Goal: Obtain resource: Obtain resource

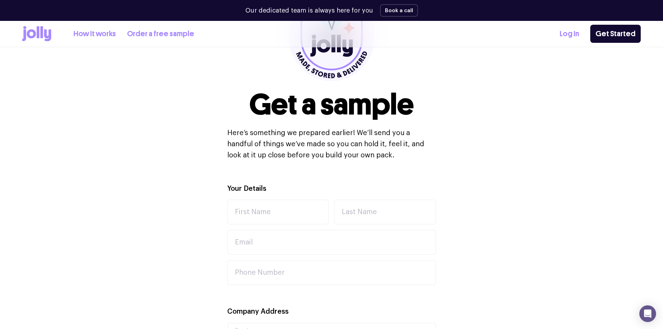
scroll to position [96, 0]
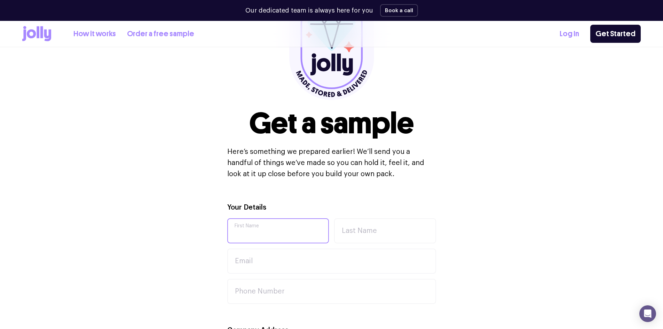
click at [256, 233] on input "First Name" at bounding box center [278, 230] width 102 height 25
type input "Joey"
type input "Huang"
type input "[PERSON_NAME][EMAIL_ADDRESS][PERSON_NAME][DOMAIN_NAME]"
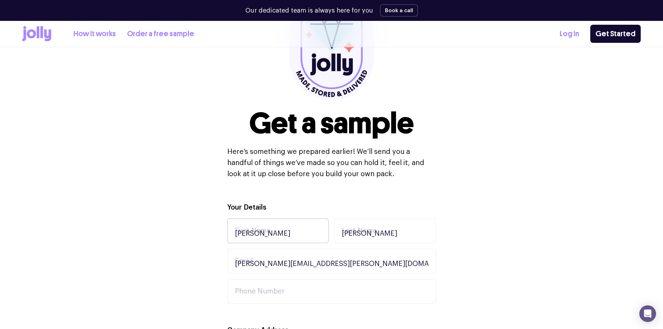
type input "JD AUS PTY LTD"
type input "Jinding"
type input "Level 53 525 Collins Street"
type input "Melbourne"
type input "3000"
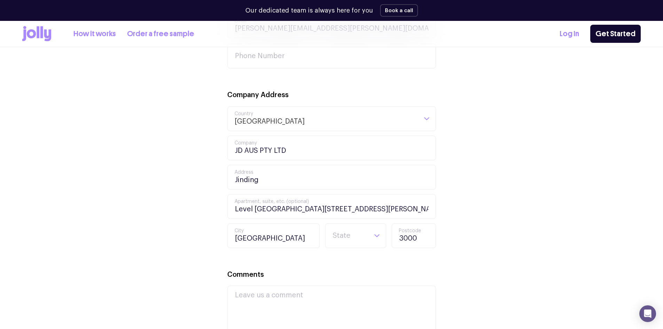
scroll to position [374, 0]
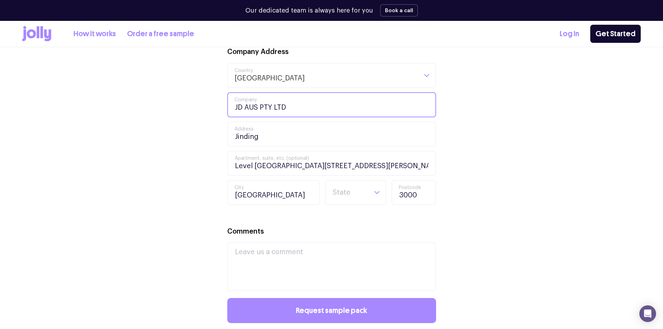
click at [253, 109] on input "JD AUS PTY LTD" at bounding box center [331, 104] width 209 height 25
click at [245, 109] on input "JD AUS PTY LTD" at bounding box center [331, 104] width 209 height 25
type input "Jinding"
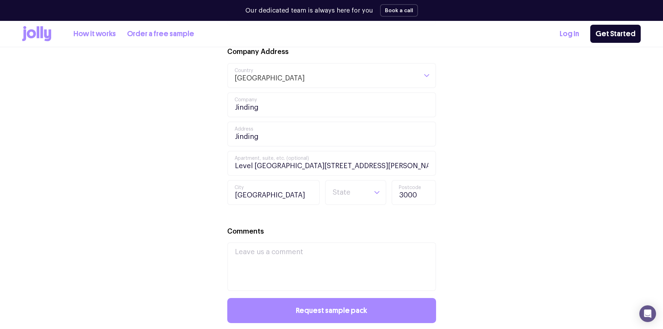
click at [149, 134] on div "Your Details Joey First Name Huang Last Name joey.huang@jinding.com.au Email Ph…" at bounding box center [331, 150] width 618 height 455
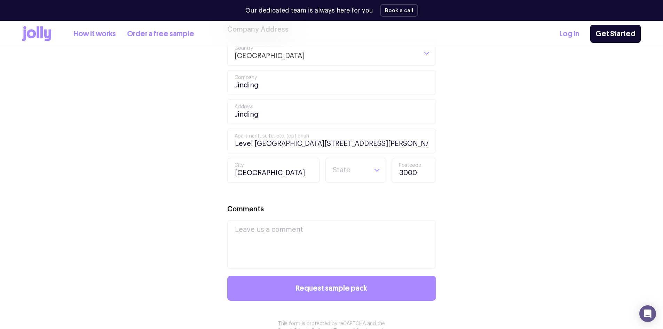
scroll to position [409, 0]
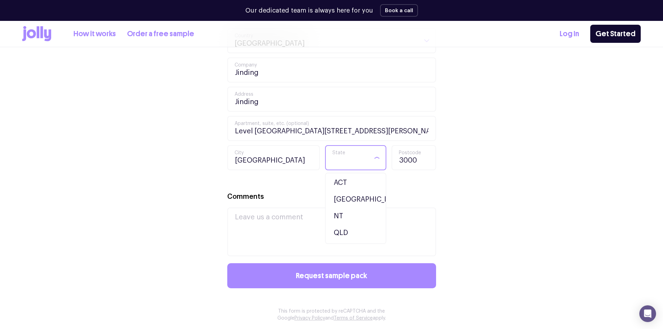
click at [365, 154] on input "Search for option" at bounding box center [349, 158] width 35 height 24
click at [338, 215] on li "VIC" at bounding box center [356, 217] width 58 height 17
click at [457, 212] on div "Your Details Joey First Name Huang Last Name joey.huang@jinding.com.au Email Ph…" at bounding box center [331, 116] width 618 height 455
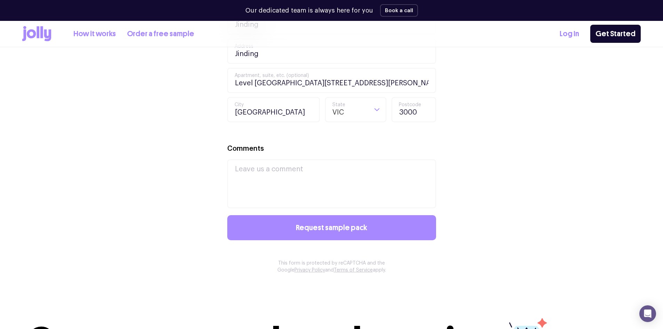
scroll to position [548, 0]
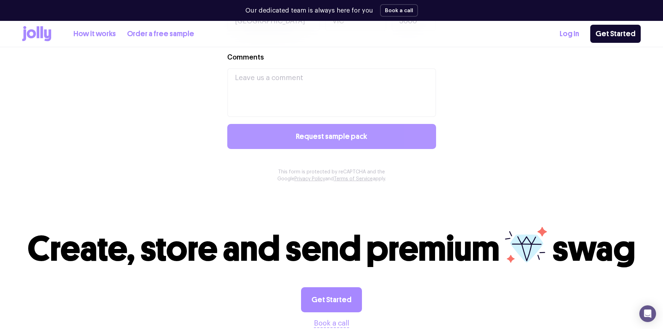
click at [311, 143] on button "Request sample pack" at bounding box center [331, 136] width 209 height 25
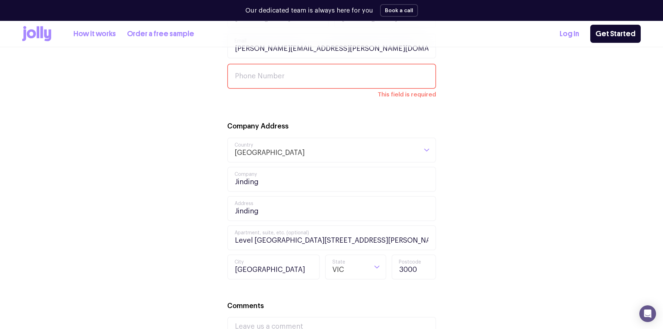
scroll to position [211, 0]
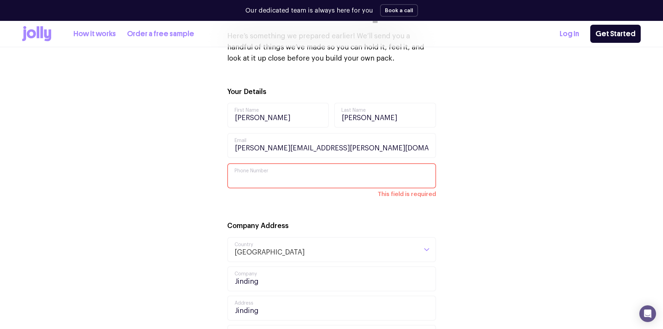
click at [313, 171] on input "Phone Number" at bounding box center [331, 175] width 209 height 25
type input "0430400605"
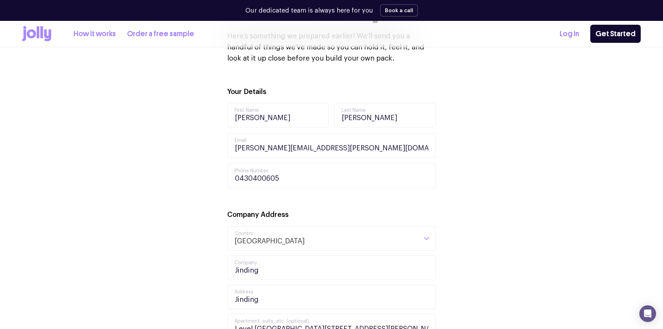
click at [510, 212] on div "Your Details Joey First Name Huang Last Name joey.huang@jinding.com.au Email 04…" at bounding box center [331, 313] width 618 height 455
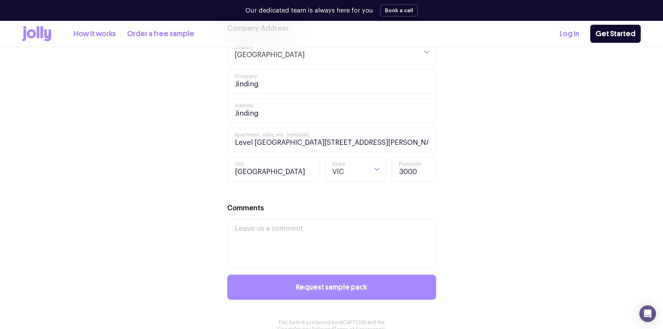
scroll to position [490, 0]
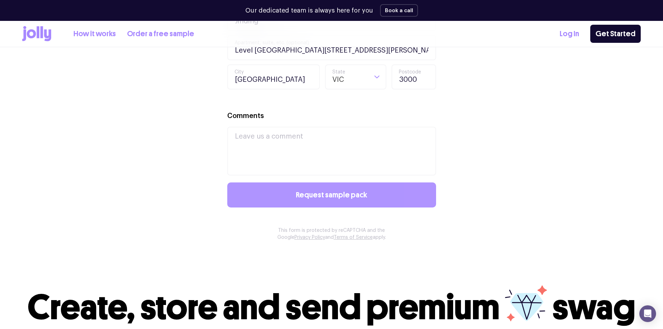
click at [362, 197] on span "Request sample pack" at bounding box center [331, 195] width 71 height 8
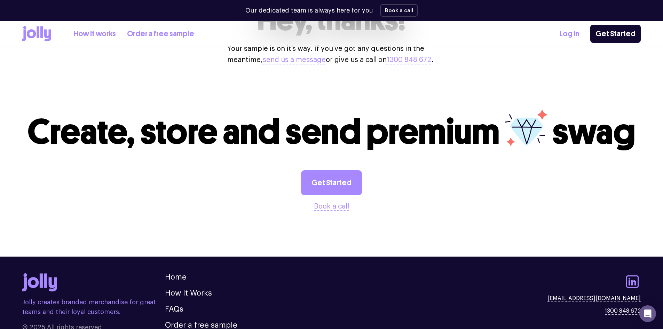
scroll to position [209, 0]
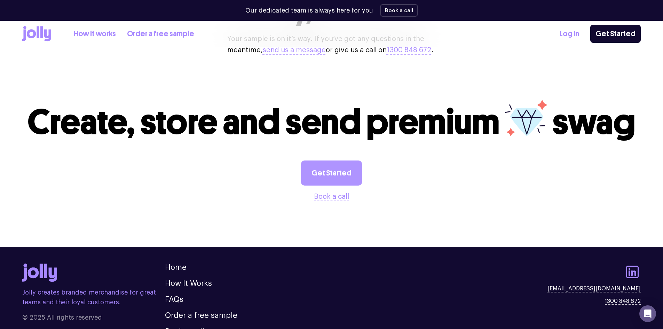
click at [330, 185] on link "Get Started" at bounding box center [331, 172] width 61 height 25
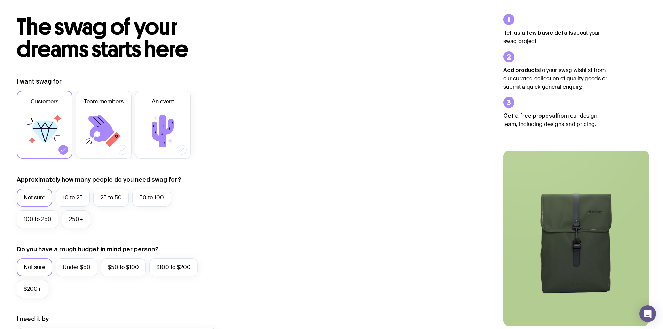
scroll to position [70, 0]
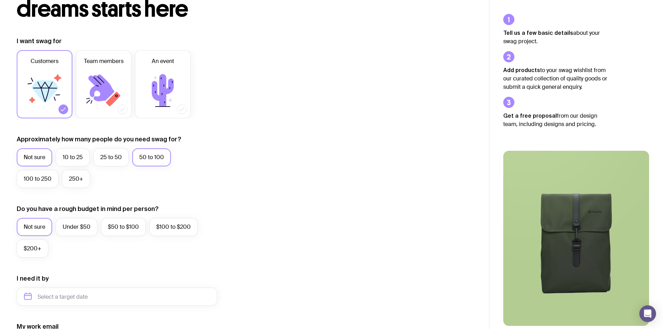
click at [146, 161] on label "50 to 100" at bounding box center [151, 157] width 39 height 18
click at [0, 0] on input "50 to 100" at bounding box center [0, 0] width 0 height 0
click at [86, 226] on label "Under $50" at bounding box center [77, 227] width 42 height 18
click at [0, 0] on input "Under $50" at bounding box center [0, 0] width 0 height 0
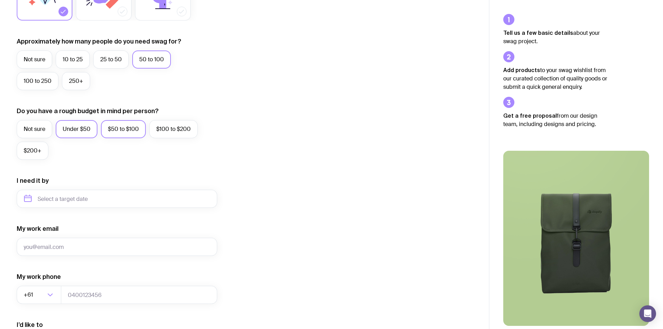
scroll to position [174, 0]
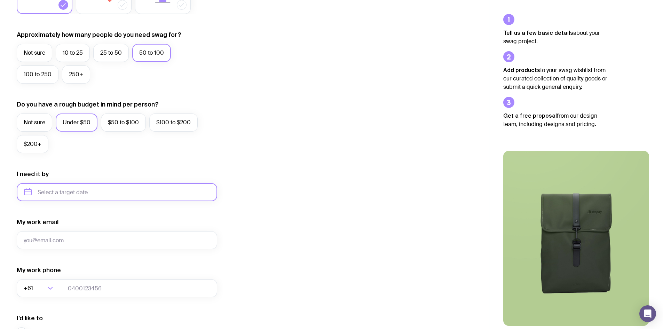
click at [84, 192] on input "text" at bounding box center [117, 192] width 200 height 18
click at [90, 275] on button "Dec" at bounding box center [89, 278] width 25 height 14
type input "[DATE]"
click at [344, 219] on div "I want swag for Customers Team members An event Approximately how many people d…" at bounding box center [244, 160] width 455 height 454
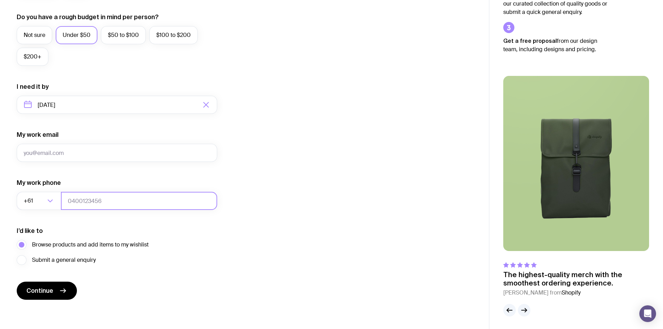
scroll to position [263, 0]
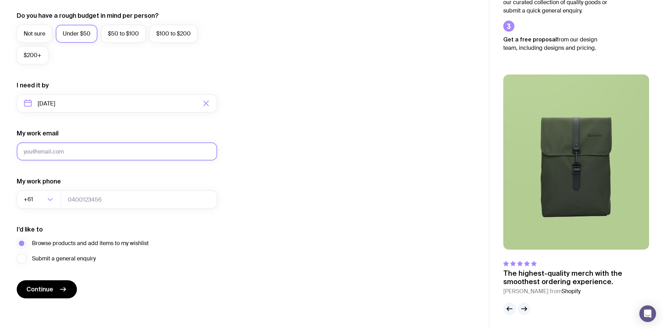
click at [80, 146] on input "My work email" at bounding box center [117, 151] width 200 height 18
type input "[PERSON_NAME][EMAIL_ADDRESS][PERSON_NAME][DOMAIN_NAME]"
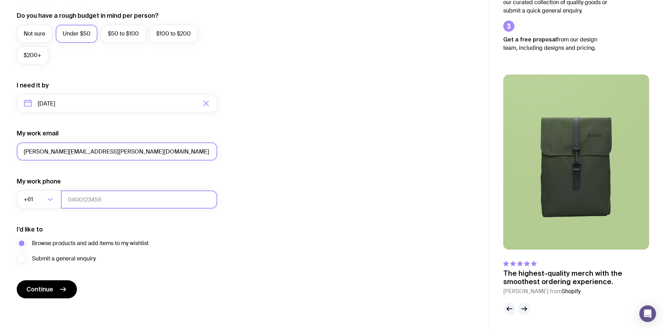
type input "0430400605"
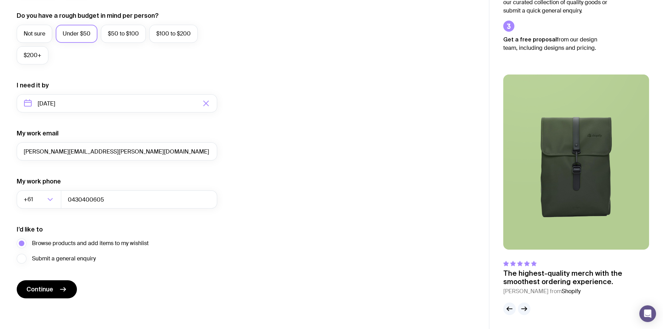
click at [305, 223] on div "I want swag for Customers Team members An event Approximately how many people d…" at bounding box center [244, 71] width 455 height 454
click at [59, 292] on icon "submit" at bounding box center [63, 289] width 8 height 8
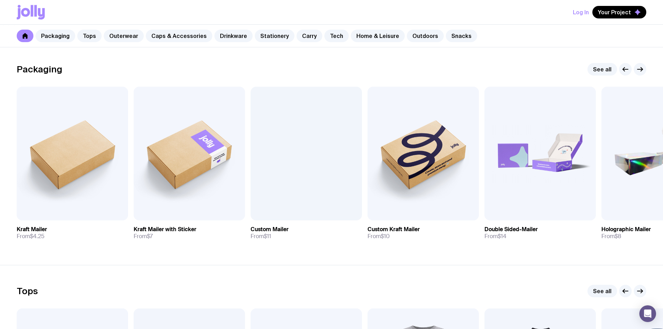
scroll to position [139, 0]
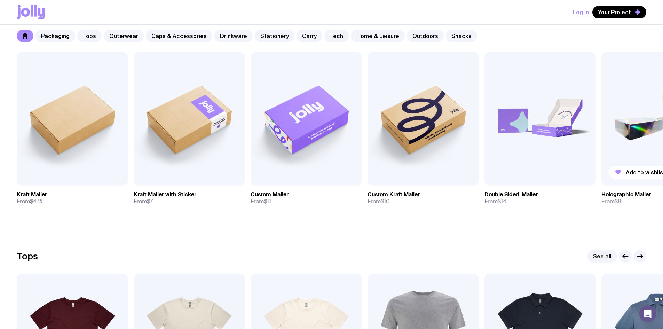
click at [623, 162] on img at bounding box center [656, 119] width 111 height 134
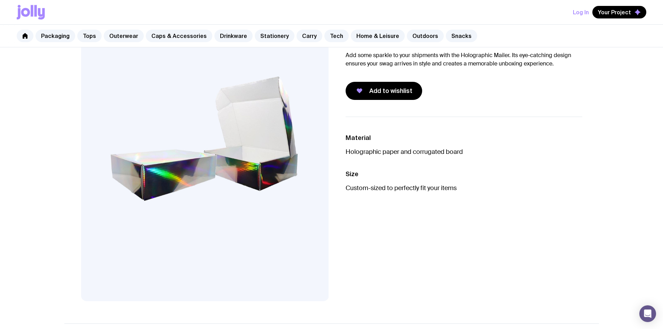
scroll to position [104, 0]
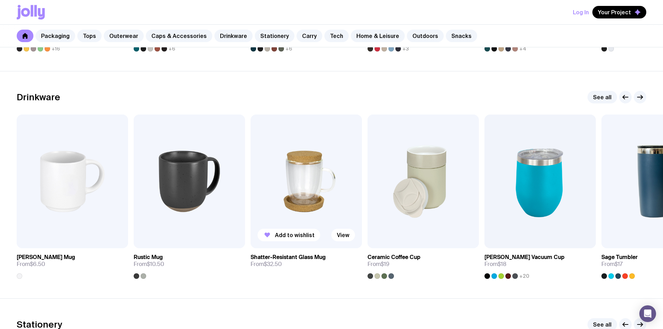
scroll to position [1043, 0]
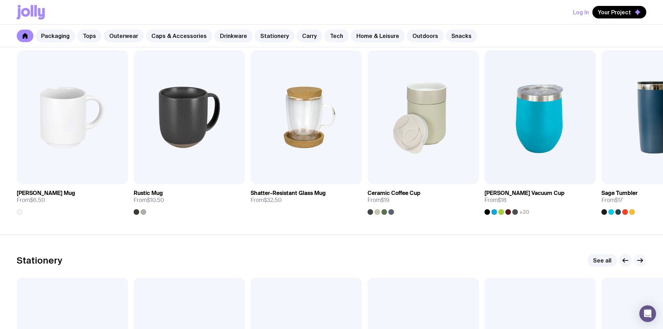
click at [641, 260] on icon "button" at bounding box center [639, 260] width 8 height 8
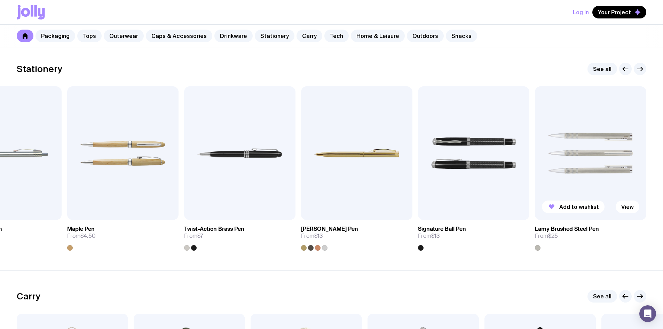
scroll to position [1183, 0]
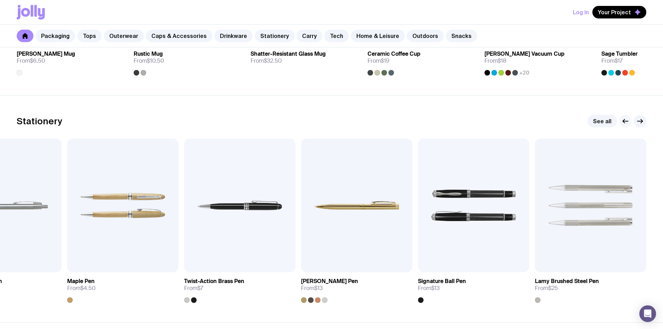
click at [623, 121] on icon "button" at bounding box center [625, 121] width 8 height 8
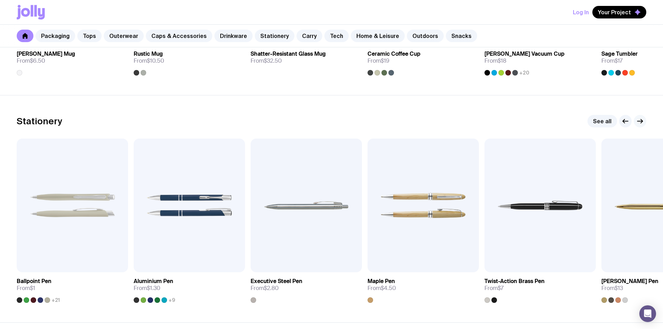
click at [638, 119] on icon "button" at bounding box center [639, 121] width 8 height 8
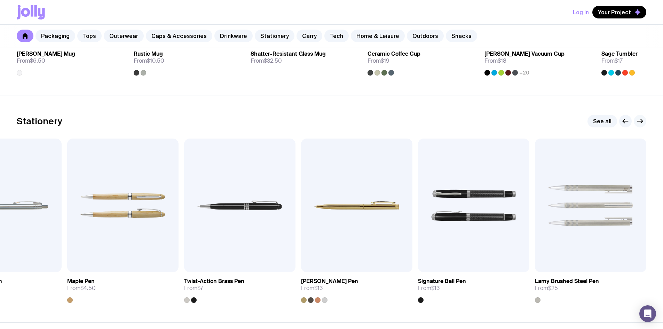
click at [638, 119] on icon "button" at bounding box center [639, 121] width 8 height 8
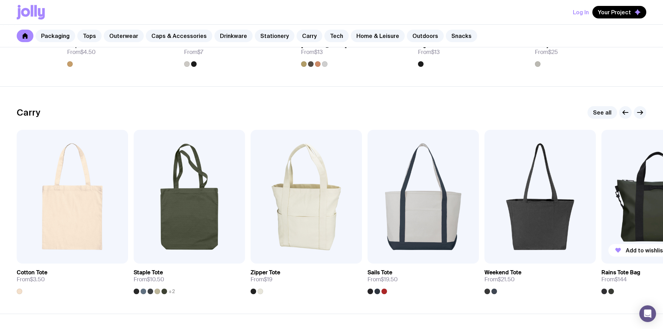
scroll to position [1426, 0]
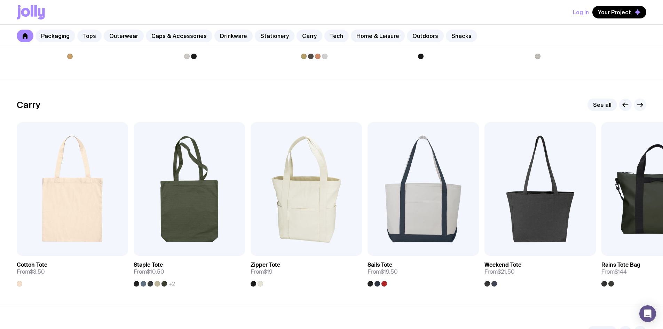
click at [642, 105] on icon "button" at bounding box center [639, 105] width 8 height 8
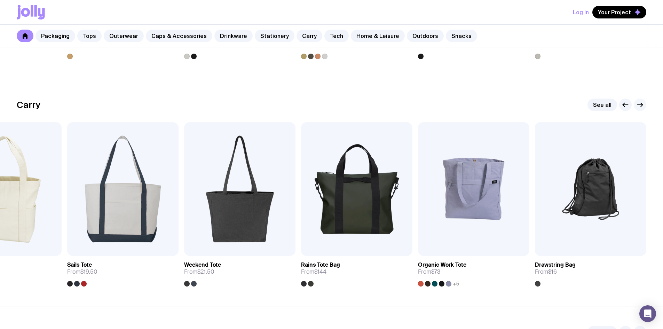
click at [642, 105] on icon "button" at bounding box center [639, 105] width 8 height 8
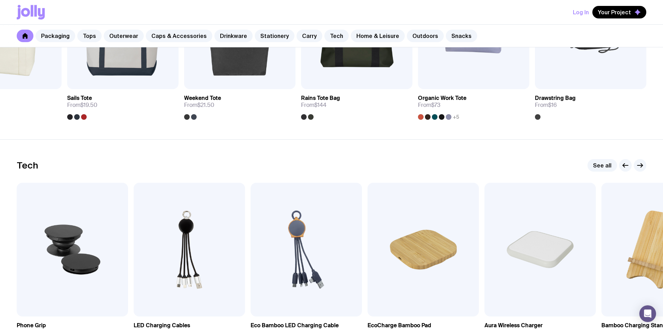
scroll to position [1669, 0]
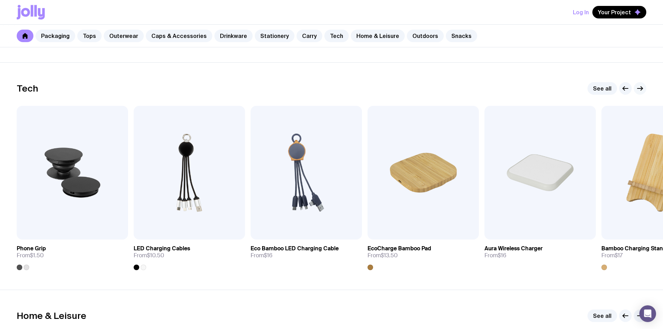
click at [643, 87] on icon "button" at bounding box center [639, 88] width 8 height 8
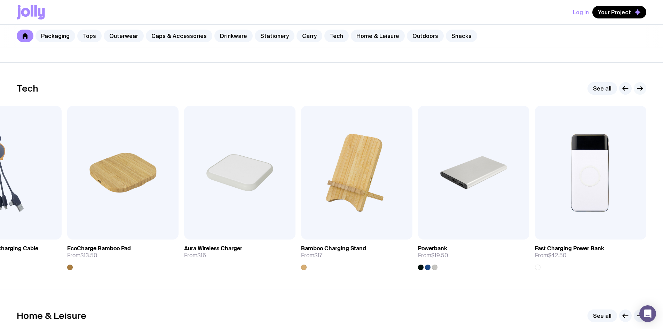
click at [641, 87] on icon "button" at bounding box center [639, 88] width 8 height 8
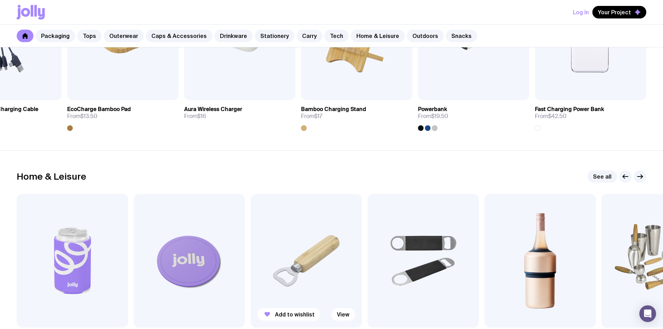
scroll to position [1878, 0]
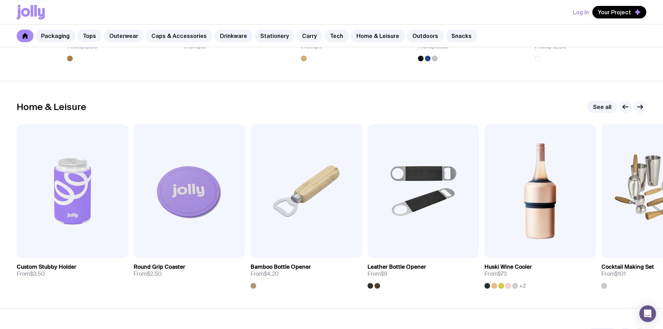
click at [642, 108] on icon "button" at bounding box center [639, 107] width 8 height 8
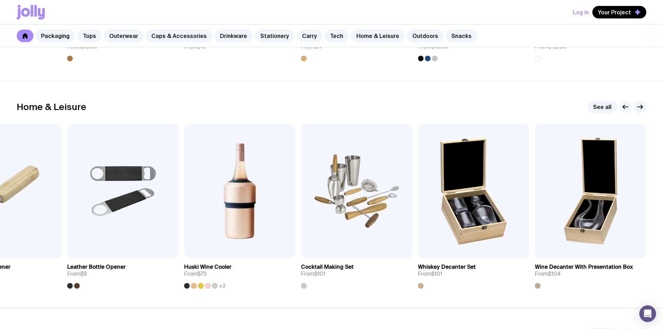
click at [626, 105] on icon "button" at bounding box center [625, 107] width 8 height 8
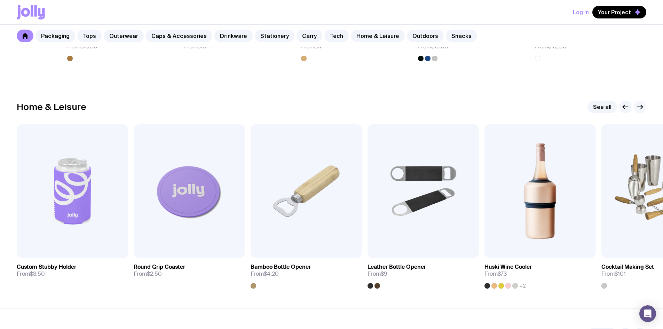
click at [638, 105] on icon "button" at bounding box center [639, 107] width 8 height 8
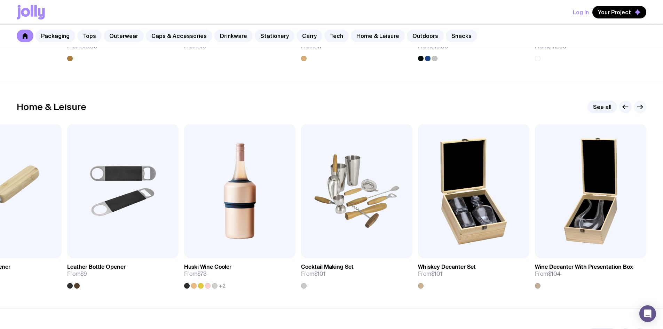
click at [638, 105] on icon "button" at bounding box center [639, 107] width 8 height 8
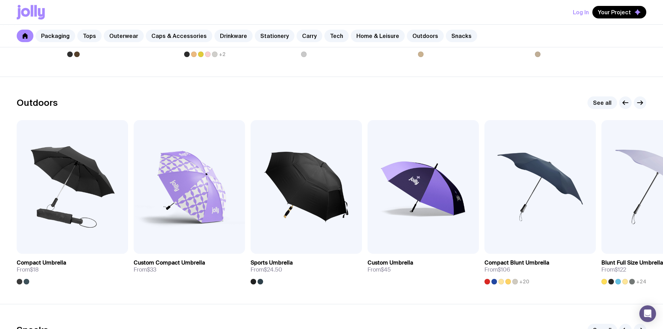
scroll to position [2122, 0]
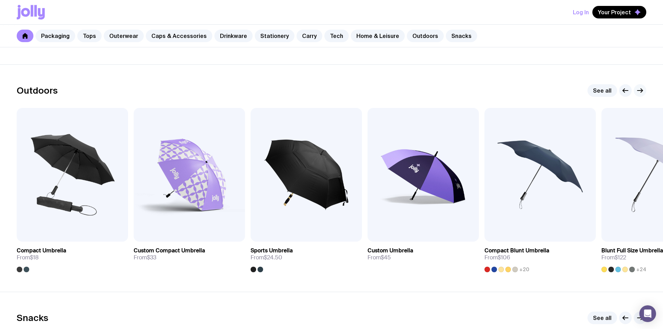
click at [639, 92] on icon "button" at bounding box center [639, 90] width 8 height 8
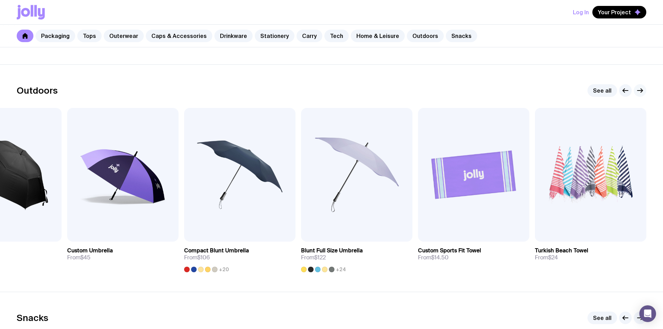
click at [639, 92] on icon "button" at bounding box center [639, 90] width 8 height 8
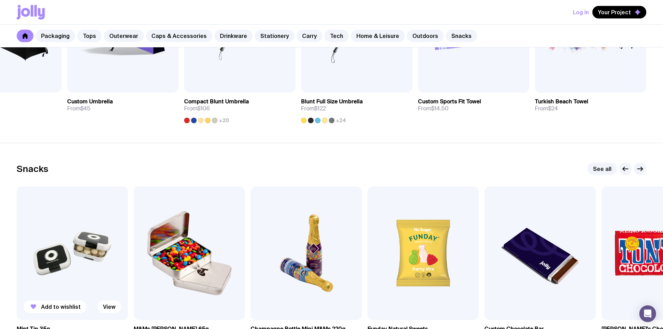
scroll to position [2330, 0]
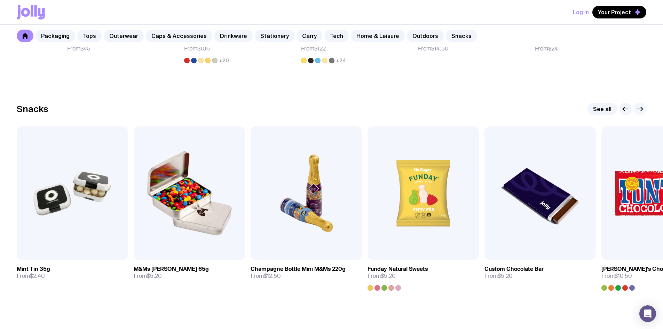
click at [639, 110] on icon "button" at bounding box center [639, 109] width 8 height 8
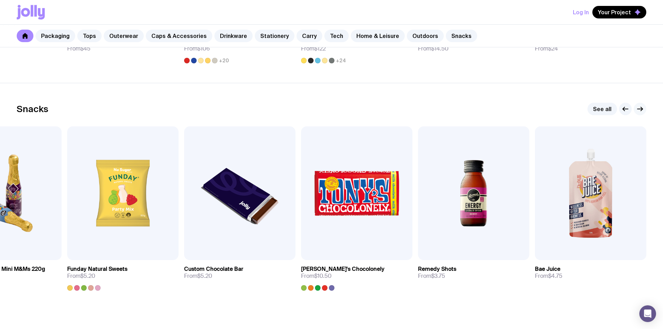
click at [641, 106] on icon "button" at bounding box center [639, 109] width 8 height 8
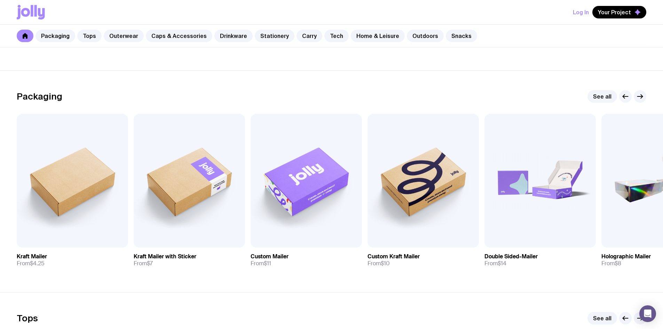
scroll to position [0, 0]
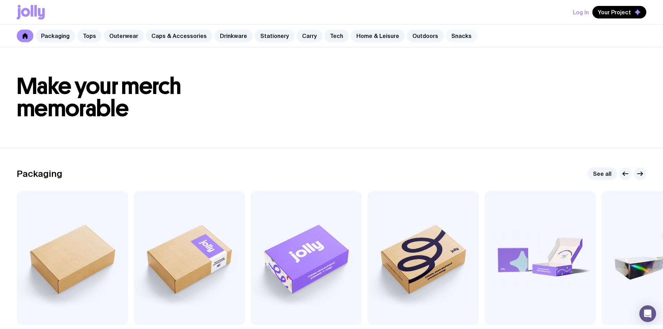
click at [451, 34] on link "Snacks" at bounding box center [461, 36] width 31 height 13
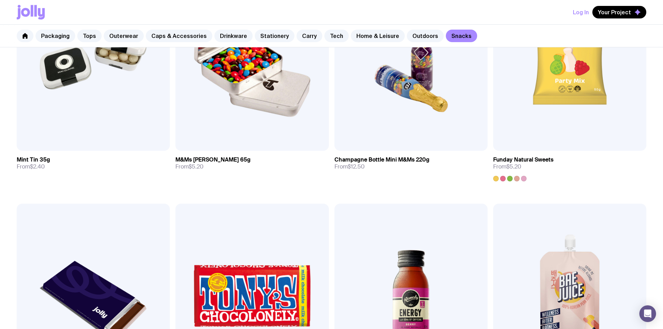
scroll to position [296, 0]
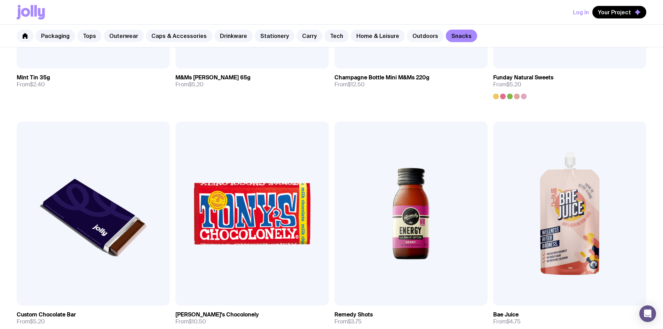
click at [418, 37] on link "Outdoors" at bounding box center [425, 36] width 37 height 13
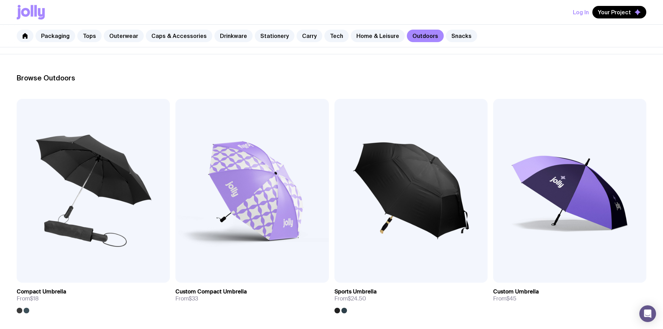
scroll to position [174, 0]
